Goal: Information Seeking & Learning: Find specific fact

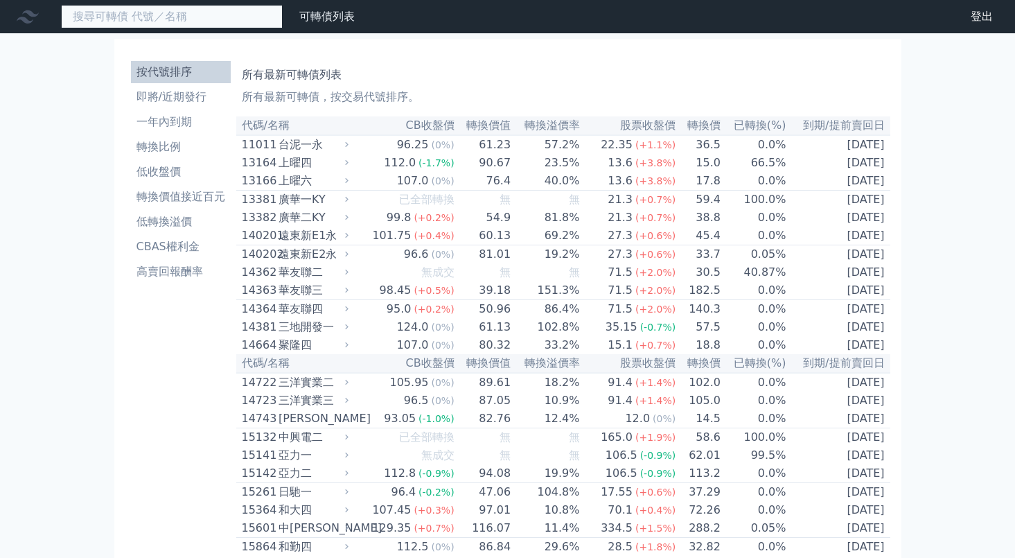
click at [163, 13] on input at bounding box center [172, 17] width 222 height 24
type input "ˋ"
type input "4"
click at [218, 16] on input at bounding box center [172, 17] width 222 height 24
type input "m"
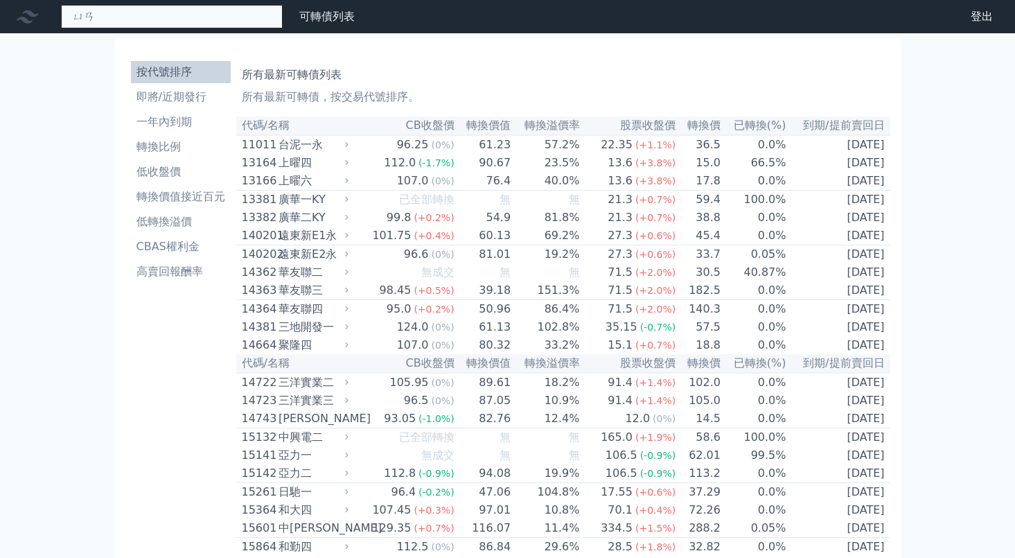
type input "元"
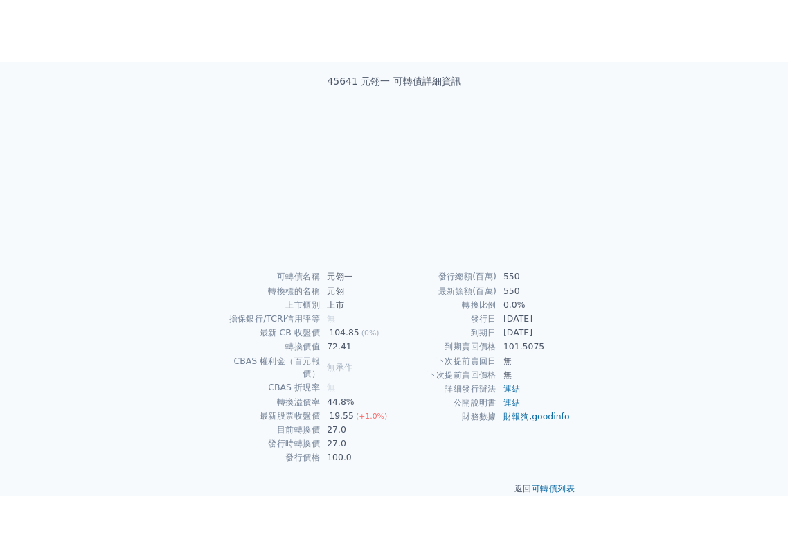
scroll to position [83, 0]
